Goal: Check status: Check status

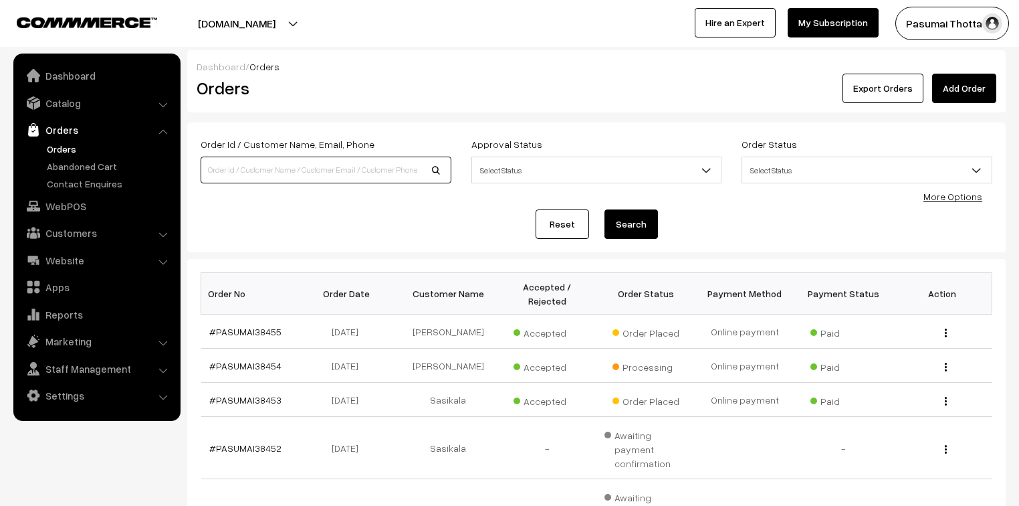
click at [240, 174] on input at bounding box center [326, 170] width 251 height 27
type input "9036939110"
click at [605, 209] on button "Search" at bounding box center [632, 223] width 54 height 29
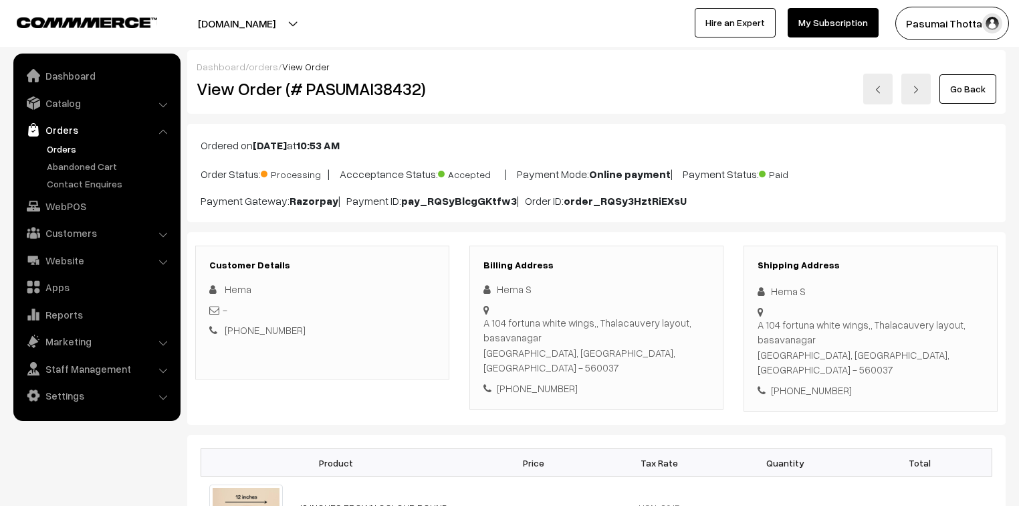
scroll to position [161, 0]
